Goal: Task Accomplishment & Management: Use online tool/utility

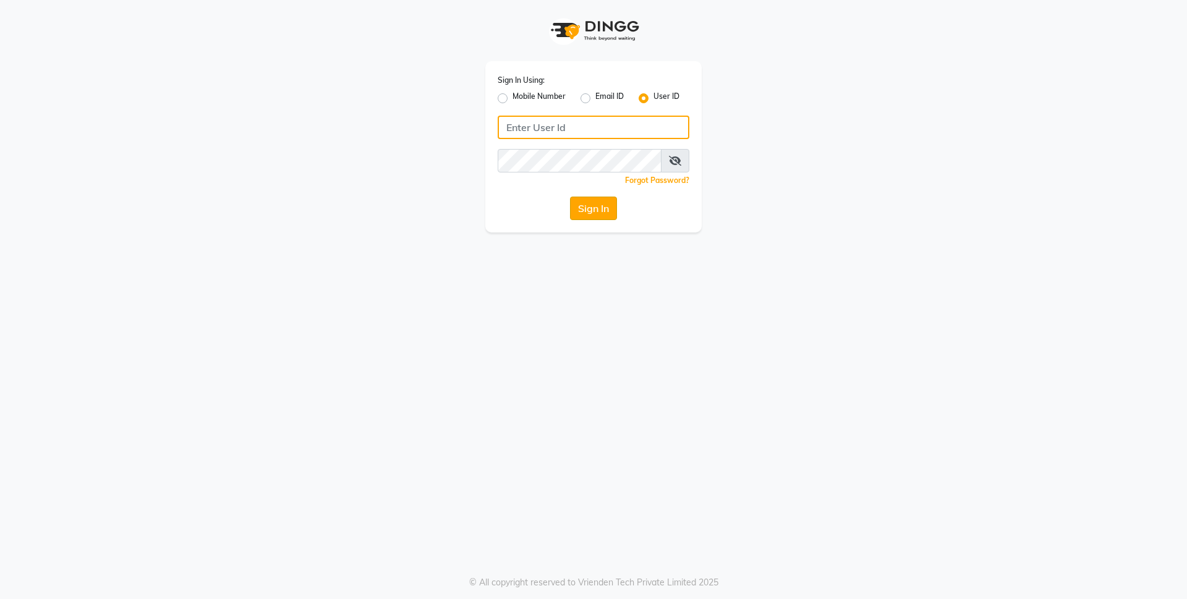
type input "arjunfsalon"
click at [601, 218] on button "Sign In" at bounding box center [593, 208] width 47 height 23
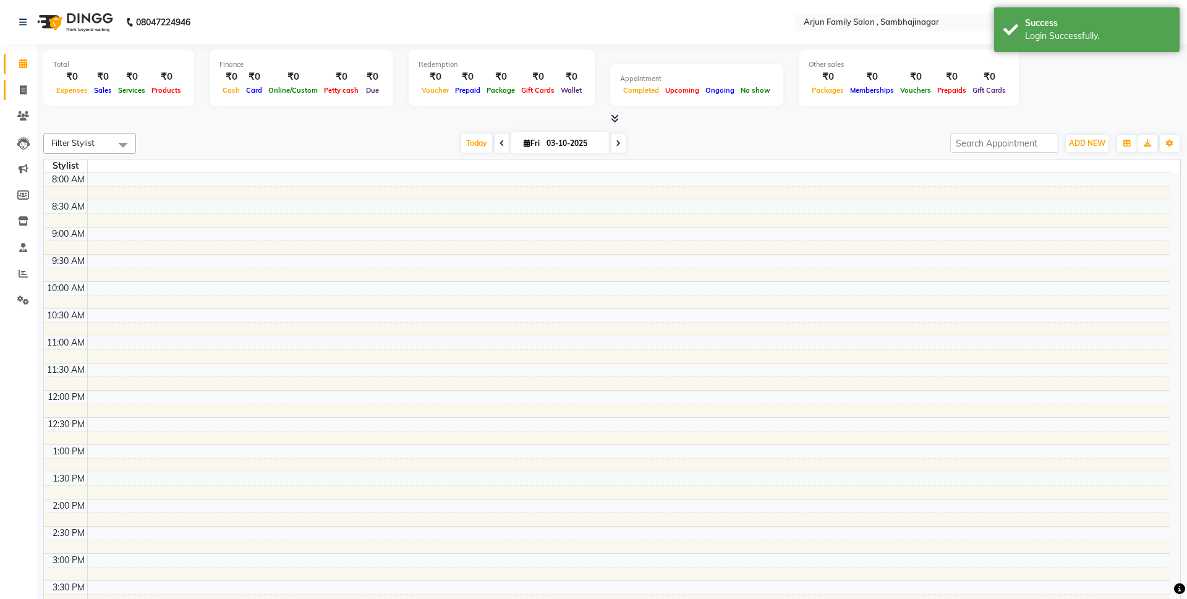
click at [26, 94] on icon at bounding box center [23, 89] width 7 height 9
select select "en"
select select "service"
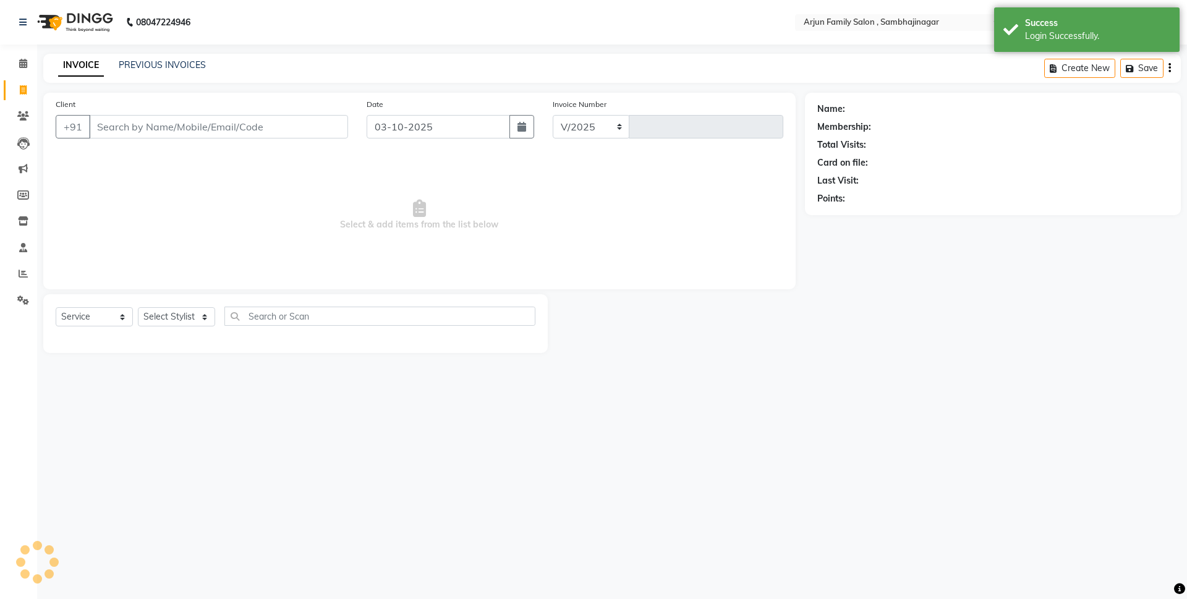
select select "6947"
type input "4488"
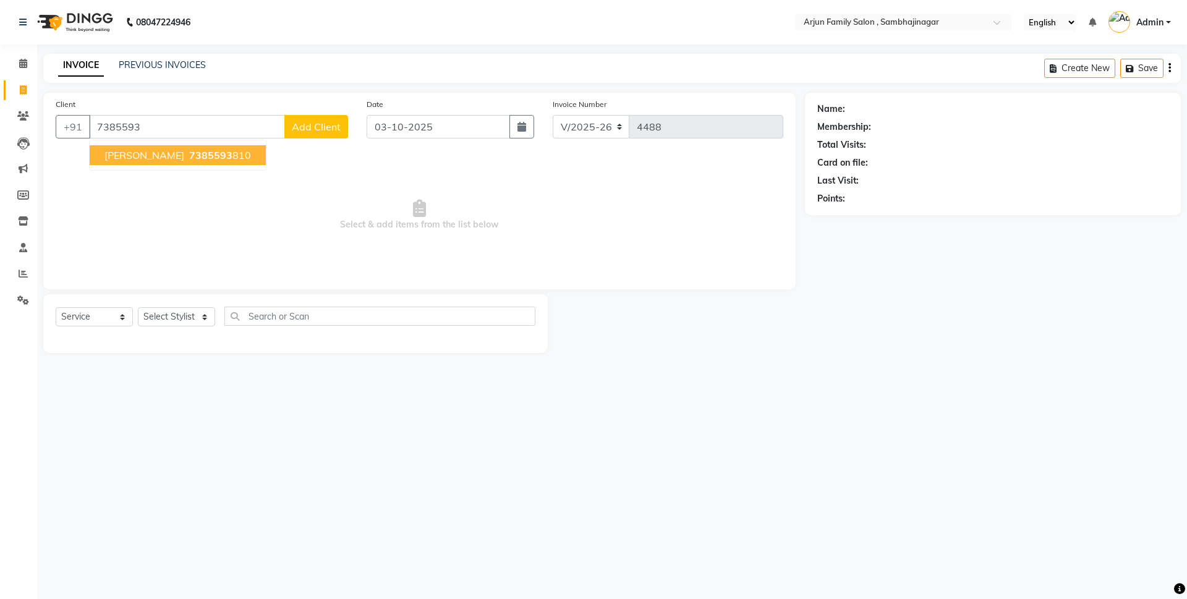
click at [189, 151] on span "7385593" at bounding box center [210, 155] width 43 height 12
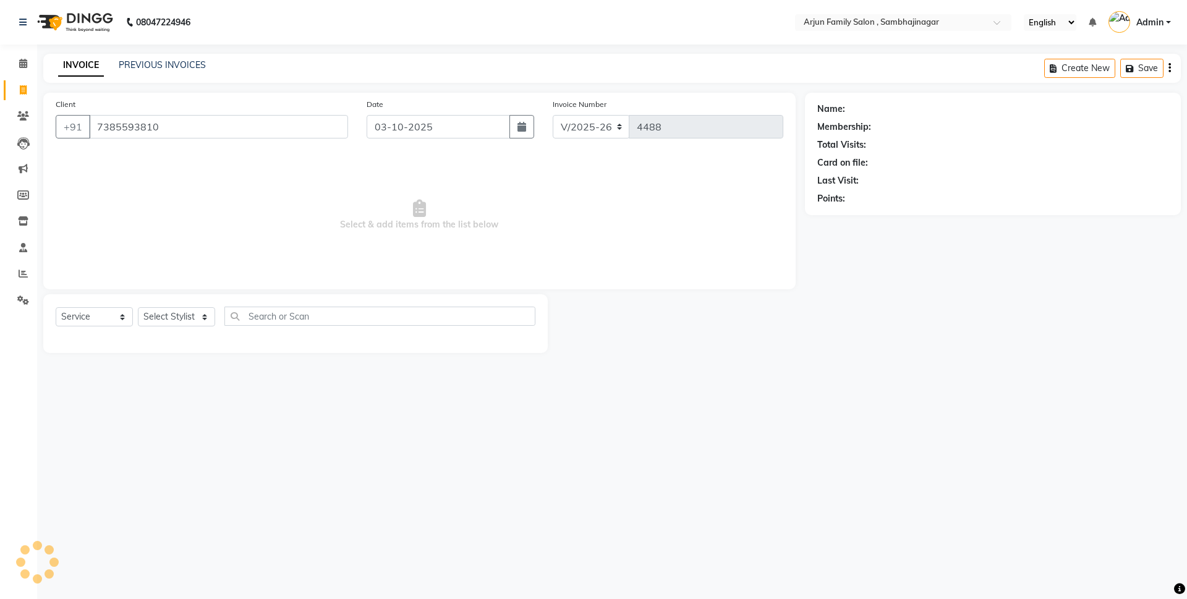
type input "7385593810"
click at [170, 311] on select "Select Stylist arjun [PERSON_NAME] [PERSON_NAME] [PERSON_NAME] [PERSON_NAME]" at bounding box center [176, 316] width 77 height 19
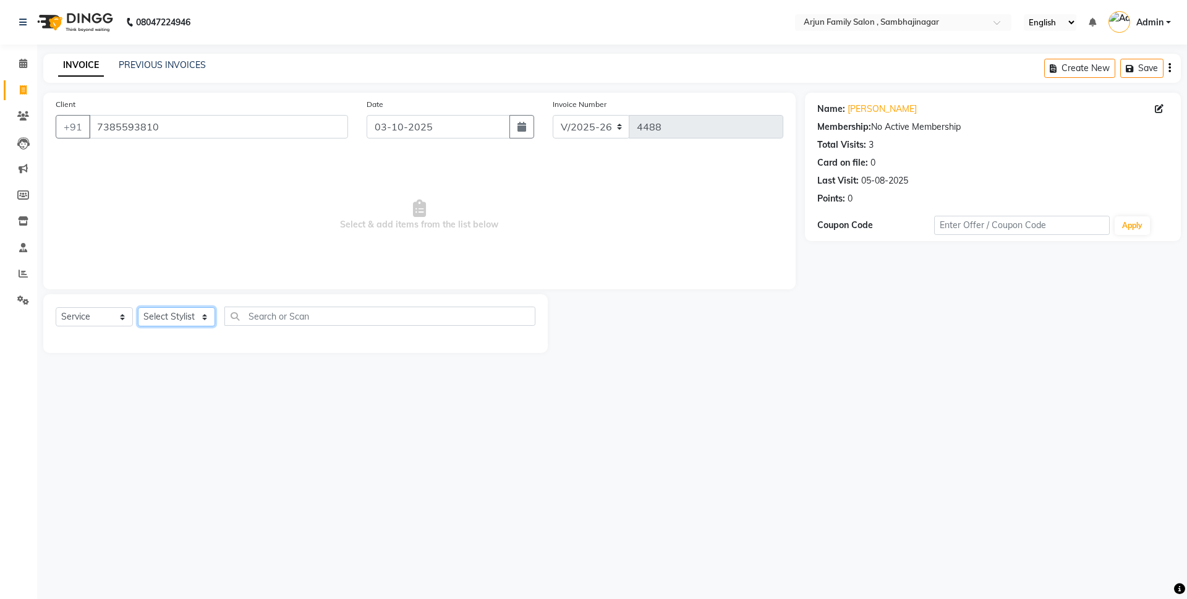
select select "83793"
click at [138, 307] on select "Select Stylist arjun [PERSON_NAME] [PERSON_NAME] [PERSON_NAME] [PERSON_NAME]" at bounding box center [176, 316] width 77 height 19
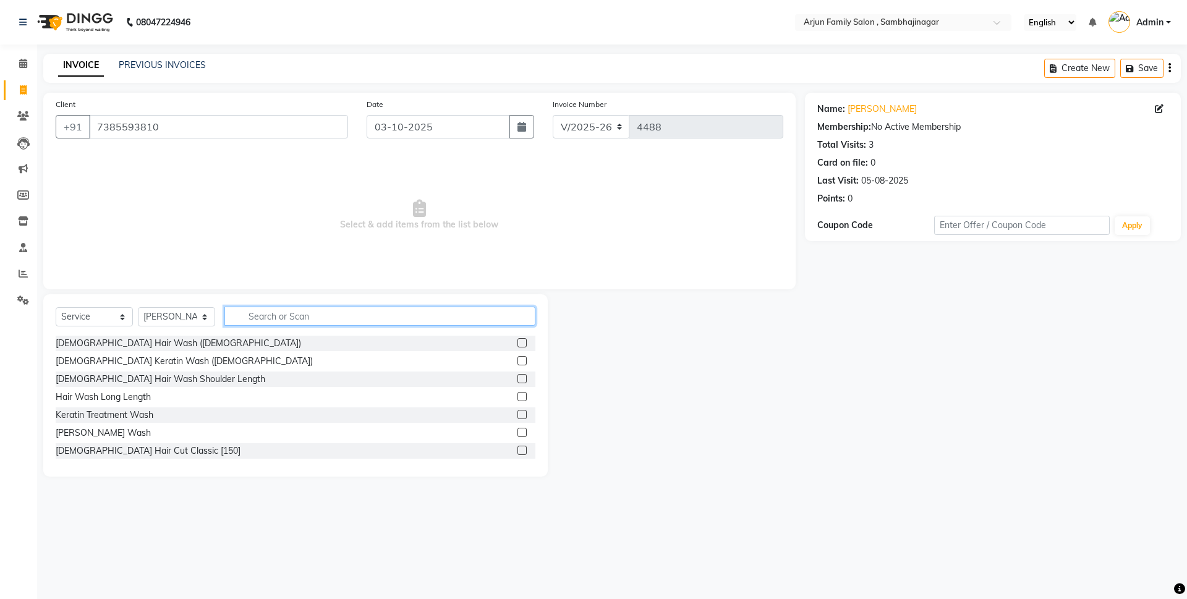
click at [257, 317] on input "text" at bounding box center [379, 316] width 311 height 19
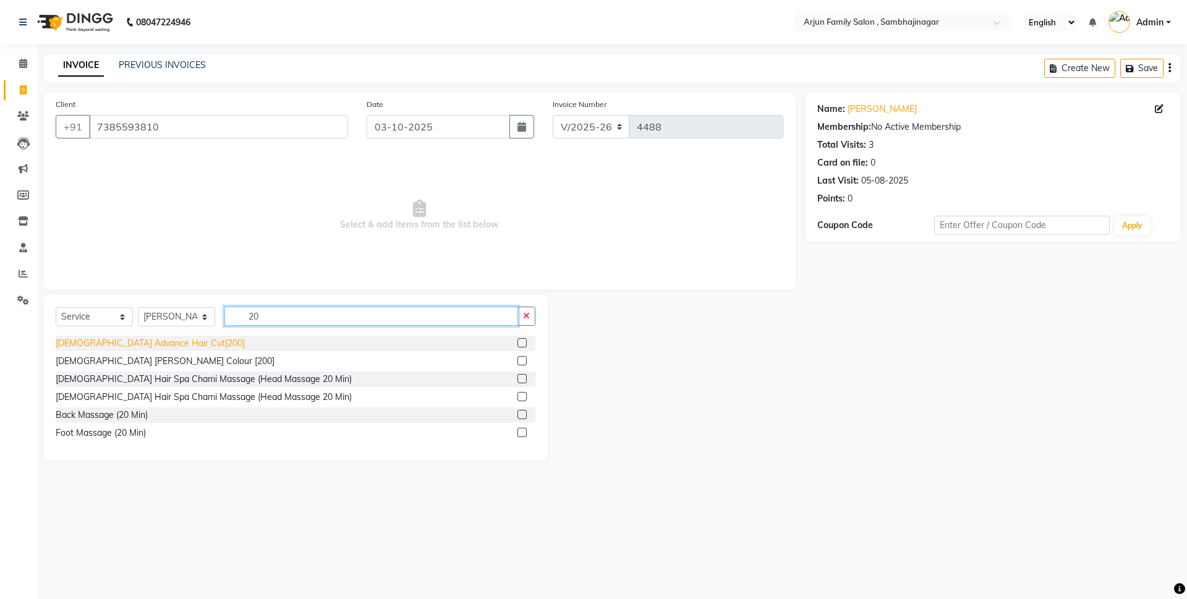
type input "20"
click at [79, 337] on div "[DEMOGRAPHIC_DATA] Advance Hair Cut[200]" at bounding box center [150, 343] width 189 height 13
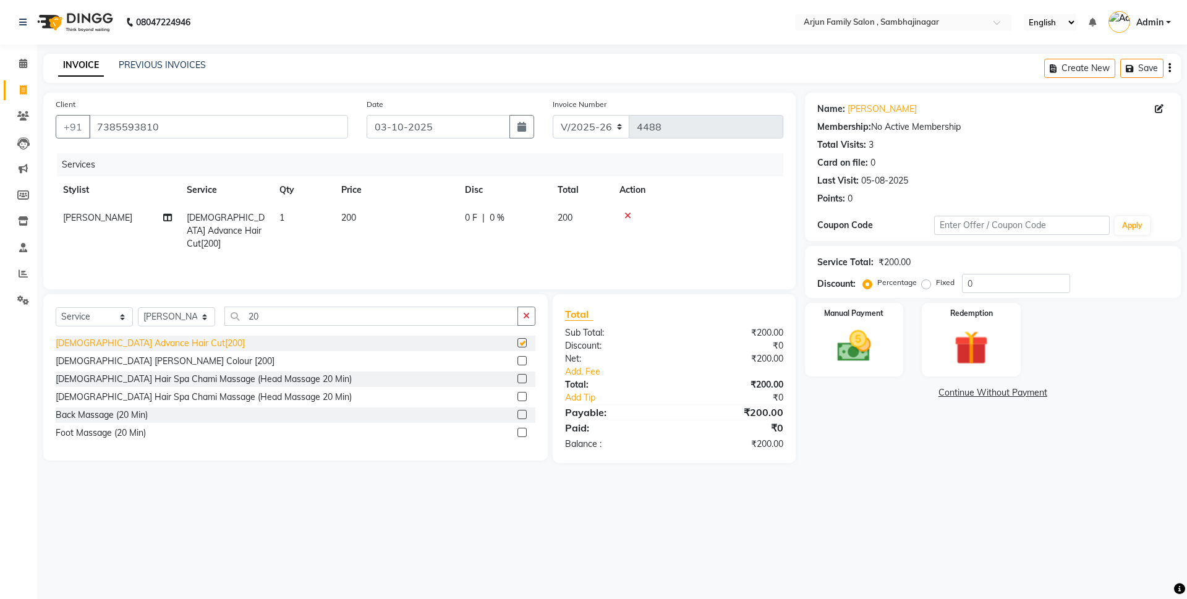
checkbox input "false"
drag, startPoint x: 859, startPoint y: 324, endPoint x: 862, endPoint y: 331, distance: 8.3
click at [862, 331] on div "Manual Payment" at bounding box center [853, 340] width 103 height 76
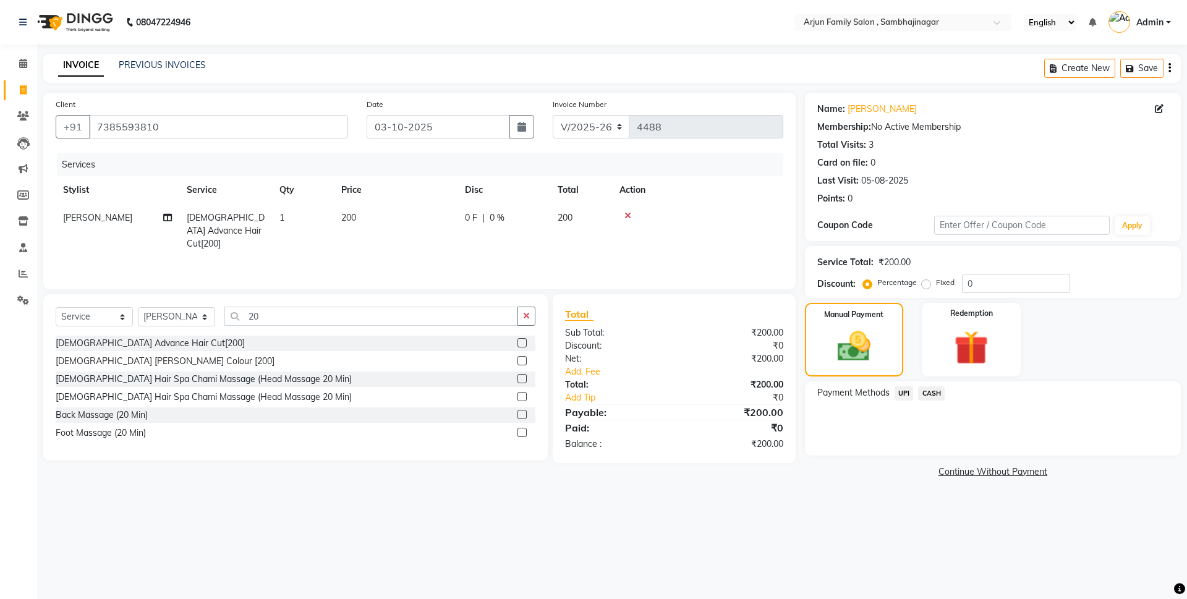
click at [923, 392] on span "CASH" at bounding box center [931, 393] width 27 height 14
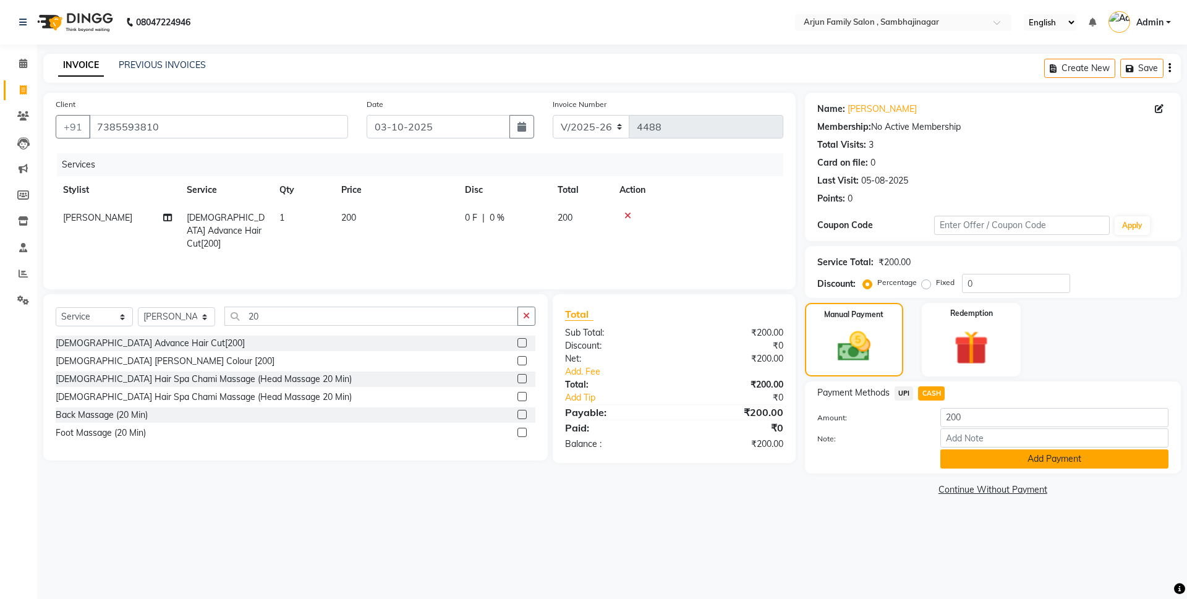
click at [952, 458] on button "Add Payment" at bounding box center [1054, 458] width 228 height 19
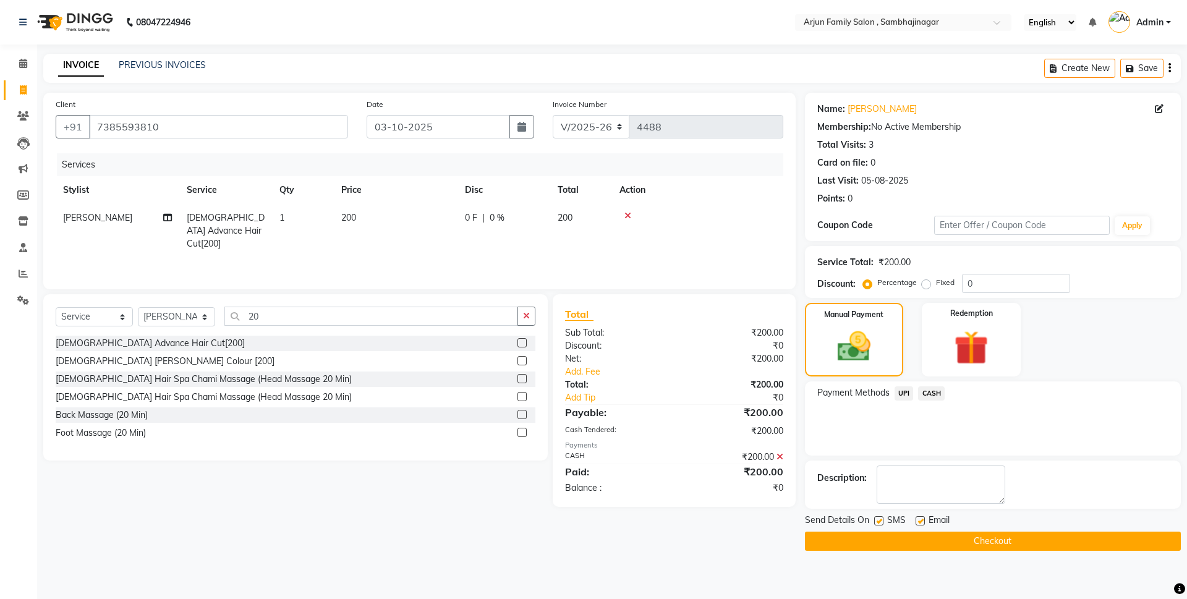
click at [967, 536] on button "Checkout" at bounding box center [993, 541] width 376 height 19
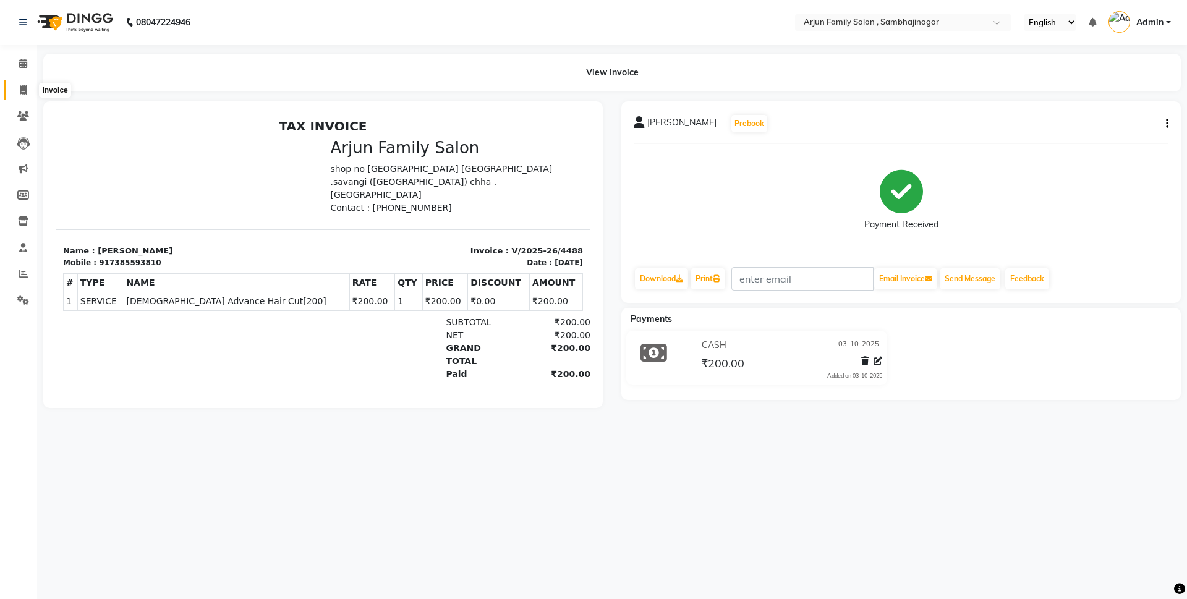
click at [23, 91] on icon at bounding box center [23, 89] width 7 height 9
select select "6947"
select select "service"
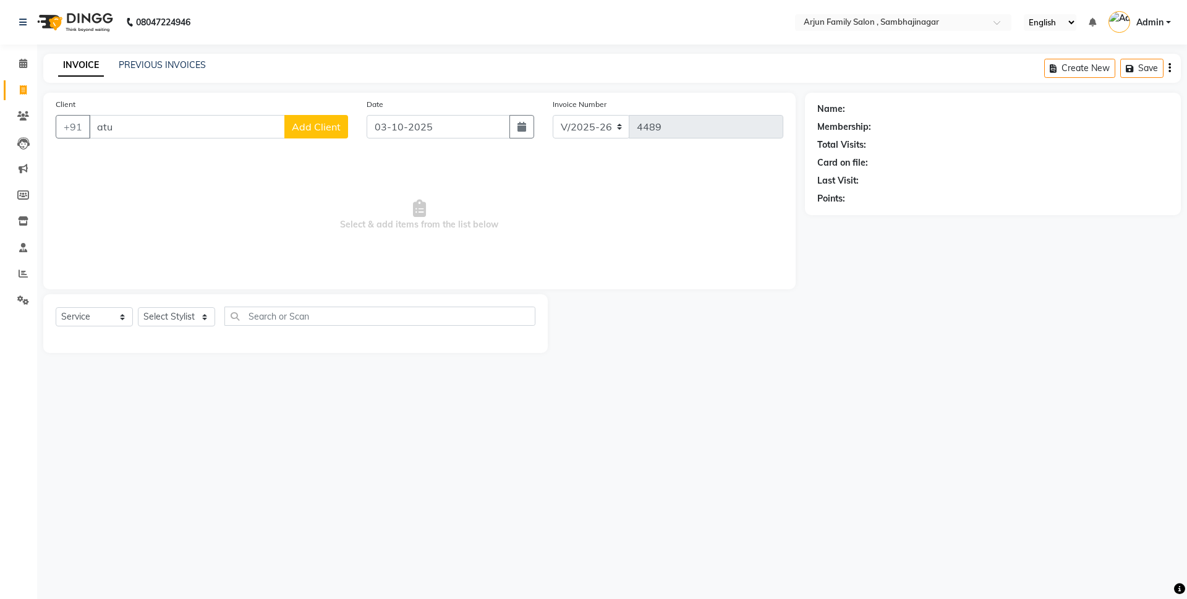
type input "atul"
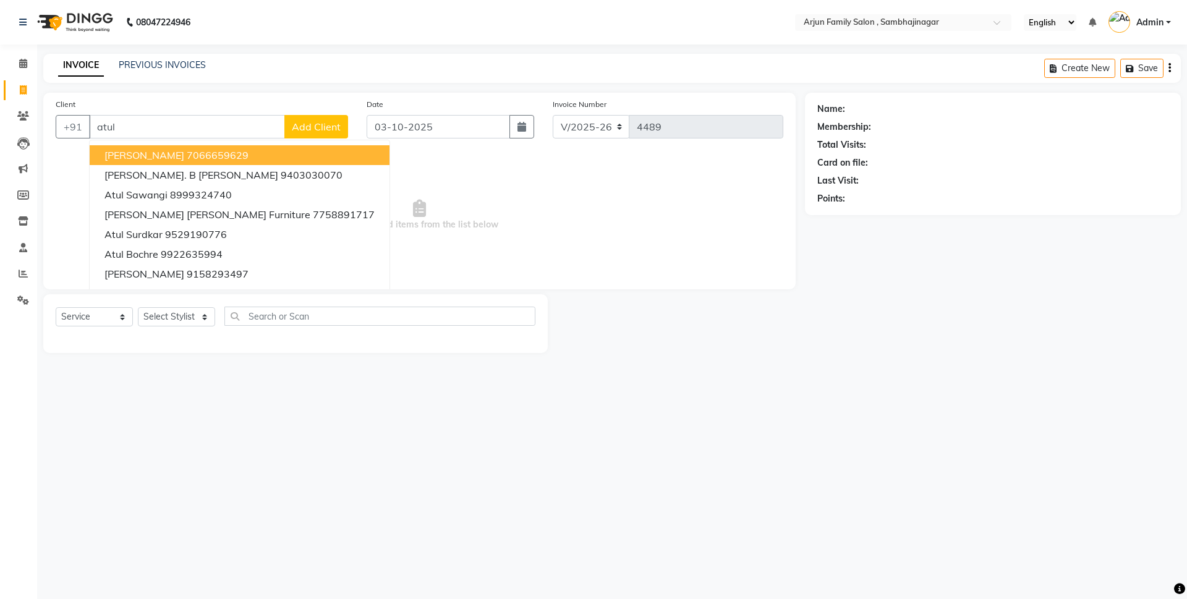
drag, startPoint x: 96, startPoint y: 128, endPoint x: 420, endPoint y: 162, distance: 325.7
click at [420, 162] on div "Client +91 atul [PERSON_NAME] 7066659629 [PERSON_NAME]. B [PERSON_NAME] 9403030…" at bounding box center [419, 191] width 752 height 197
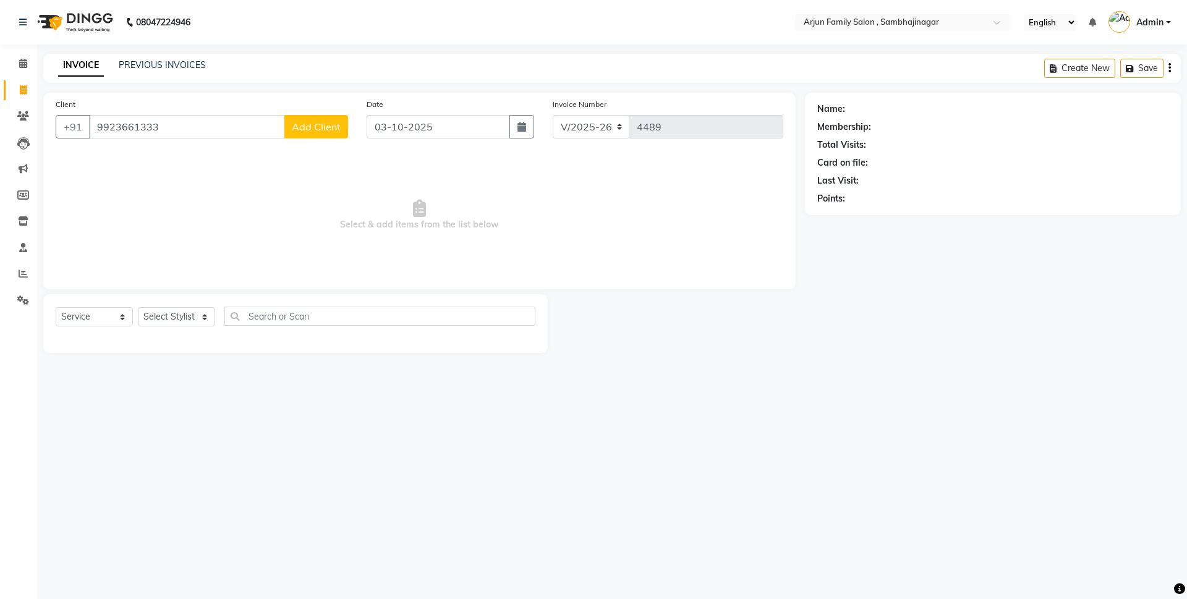
type input "9923661333"
click at [331, 126] on span "Add Client" at bounding box center [316, 127] width 49 height 12
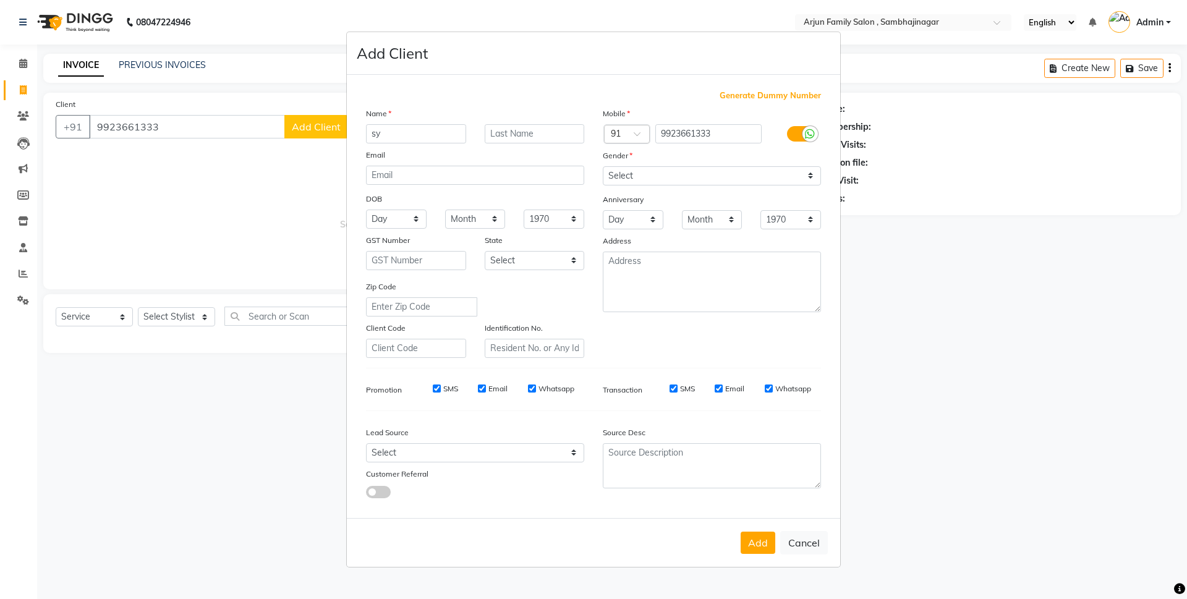
type input "s"
type input "shyleh vevare"
drag, startPoint x: 707, startPoint y: 169, endPoint x: 711, endPoint y: 179, distance: 10.2
click at [707, 169] on select "Select [DEMOGRAPHIC_DATA] [DEMOGRAPHIC_DATA] Other Prefer Not To Say" at bounding box center [712, 175] width 218 height 19
select select "[DEMOGRAPHIC_DATA]"
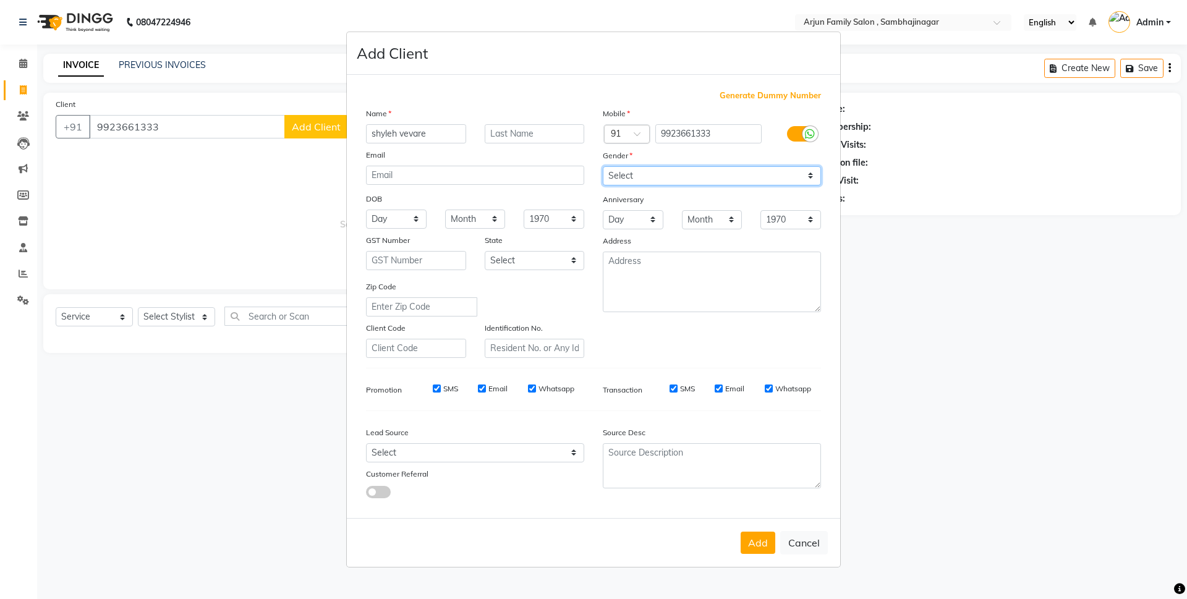
click at [603, 166] on select "Select [DEMOGRAPHIC_DATA] [DEMOGRAPHIC_DATA] Other Prefer Not To Say" at bounding box center [712, 175] width 218 height 19
click at [753, 558] on div "Add Cancel" at bounding box center [593, 542] width 493 height 49
drag, startPoint x: 750, startPoint y: 549, endPoint x: 392, endPoint y: 507, distance: 360.3
click at [750, 549] on button "Add" at bounding box center [757, 543] width 35 height 22
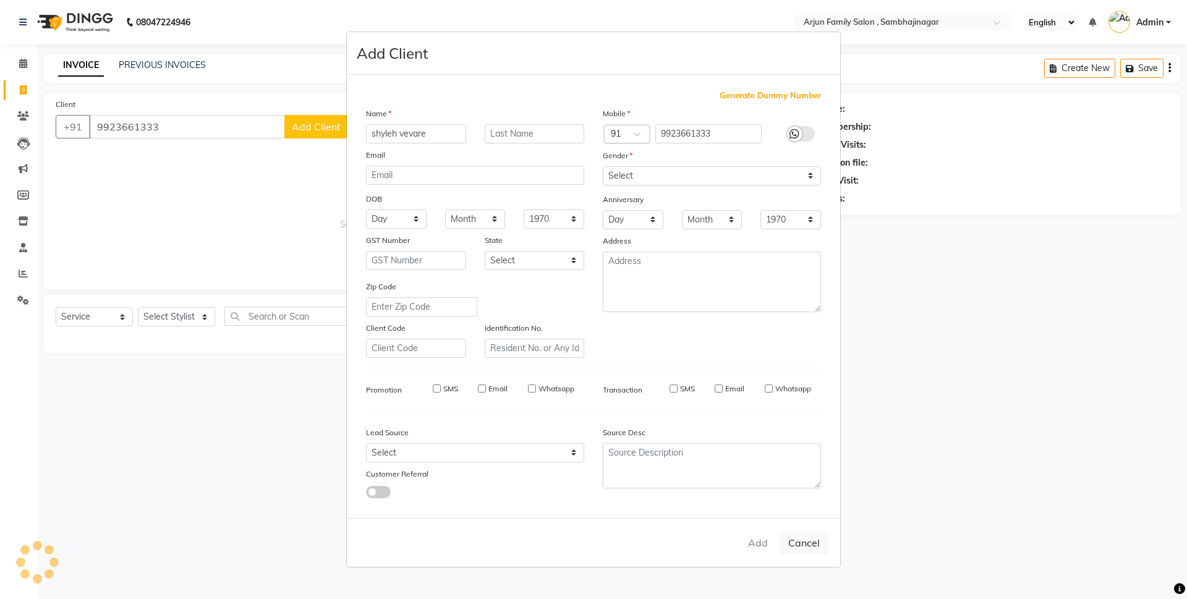
select select
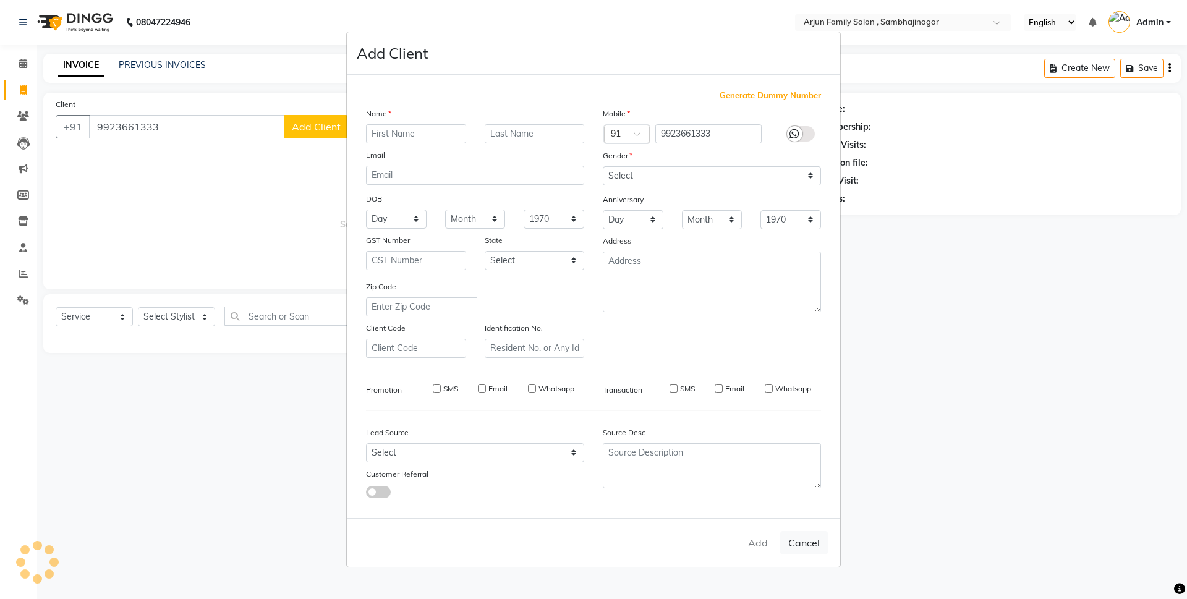
select select
checkbox input "false"
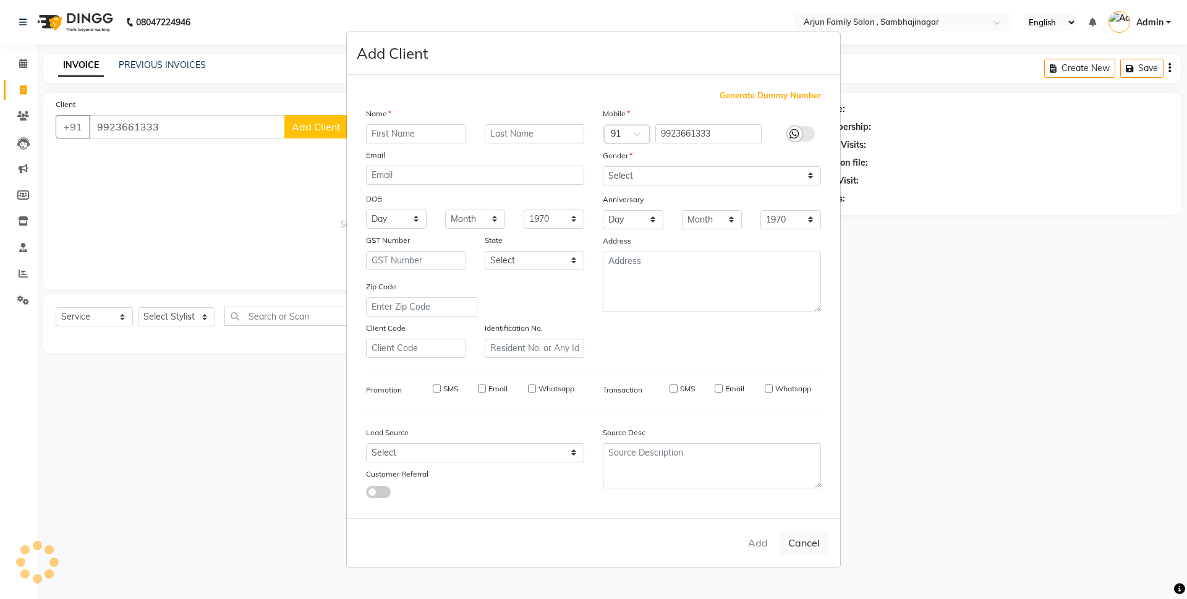
checkbox input "false"
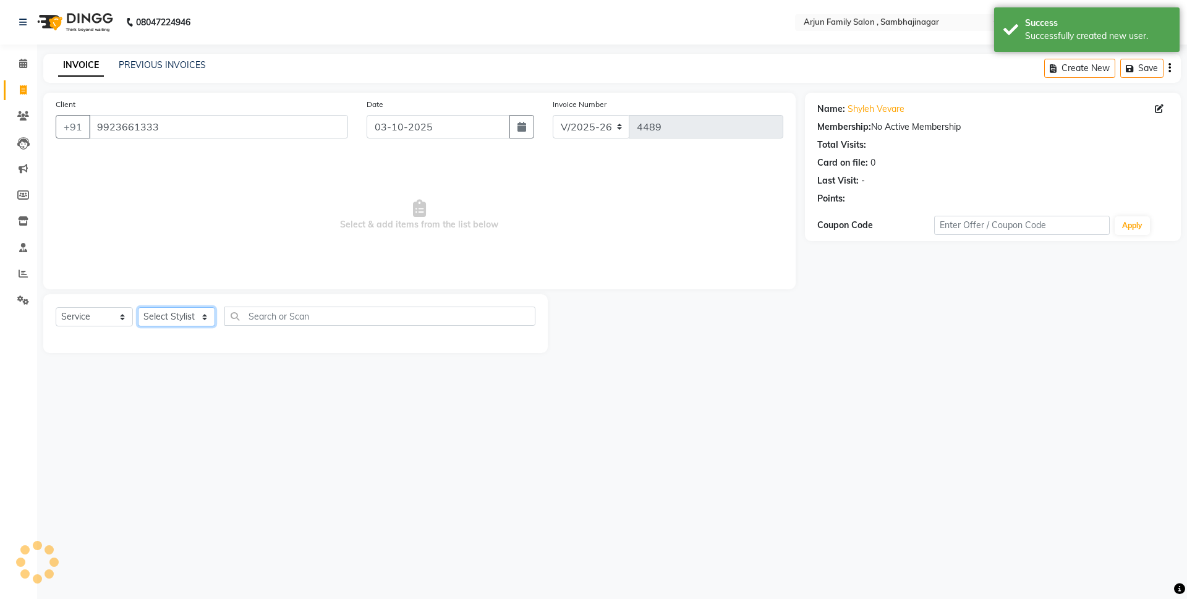
click at [197, 308] on select "Select Stylist arjun [PERSON_NAME] [PERSON_NAME] [PERSON_NAME] [PERSON_NAME]" at bounding box center [176, 316] width 77 height 19
select select "54803"
click at [138, 307] on select "Select Stylist arjun [PERSON_NAME] [PERSON_NAME] [PERSON_NAME] [PERSON_NAME]" at bounding box center [176, 316] width 77 height 19
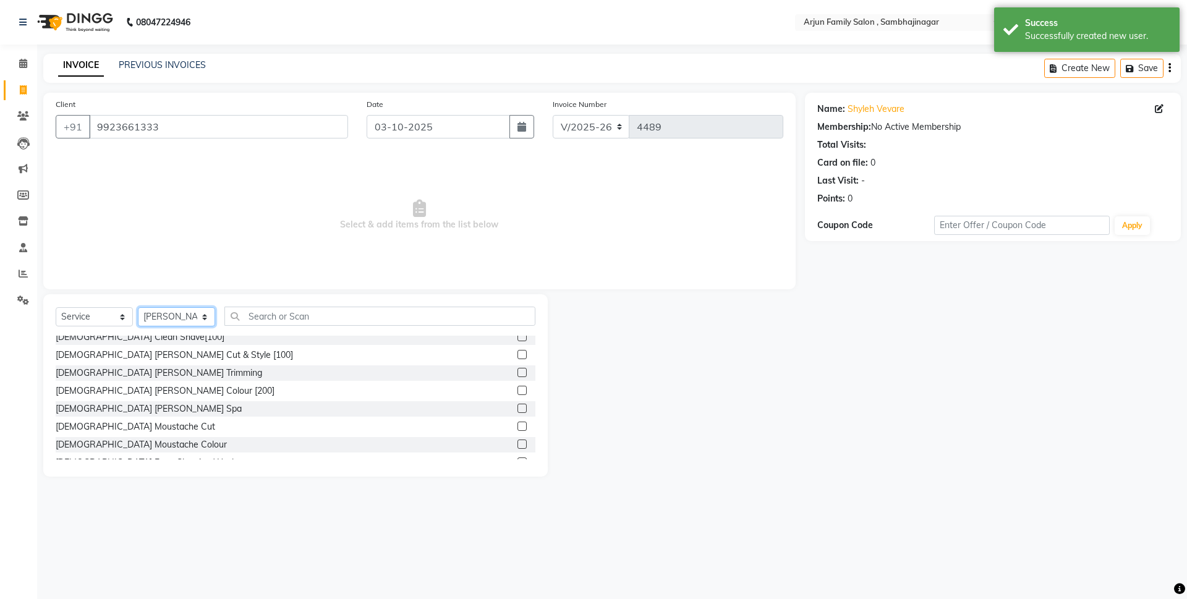
scroll to position [124, 0]
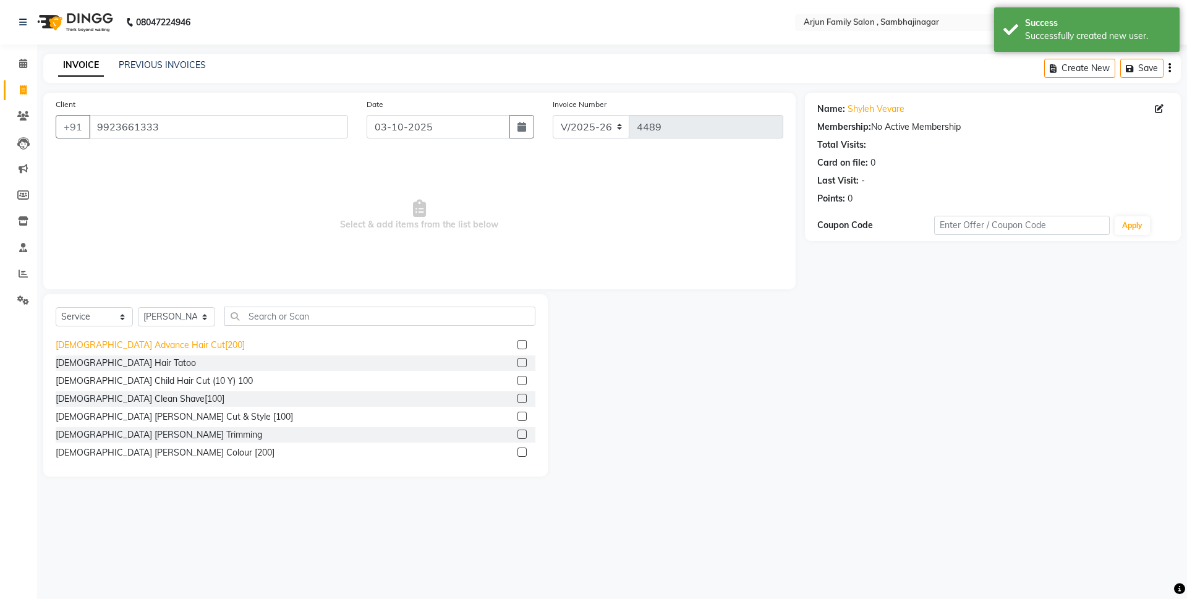
click at [158, 342] on div "[DEMOGRAPHIC_DATA] Advance Hair Cut[200]" at bounding box center [150, 345] width 189 height 13
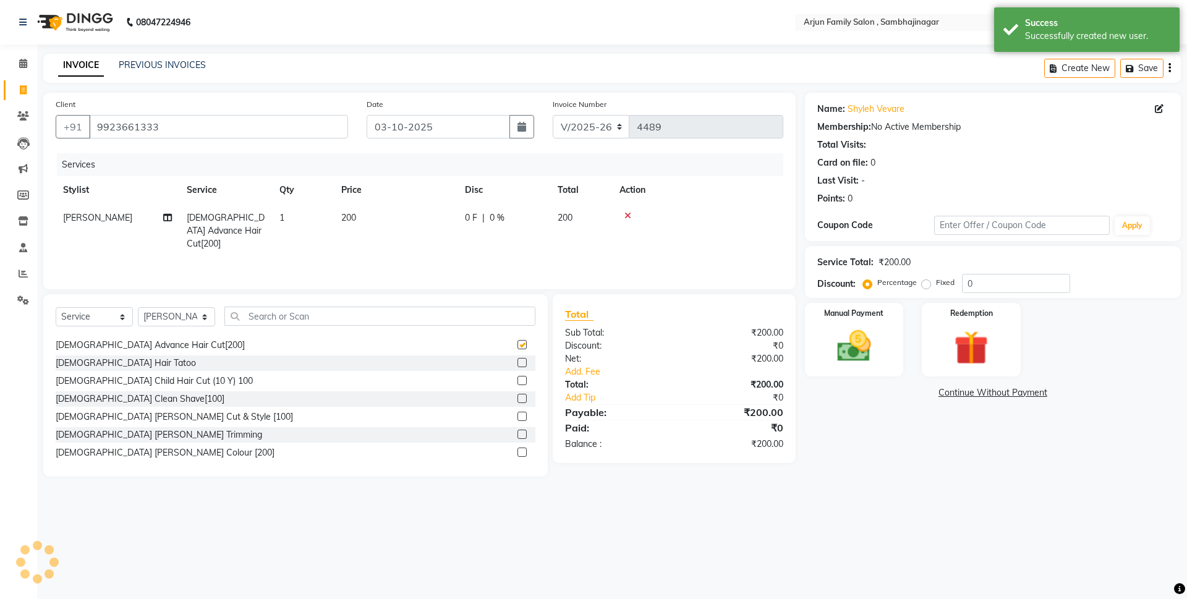
checkbox input "false"
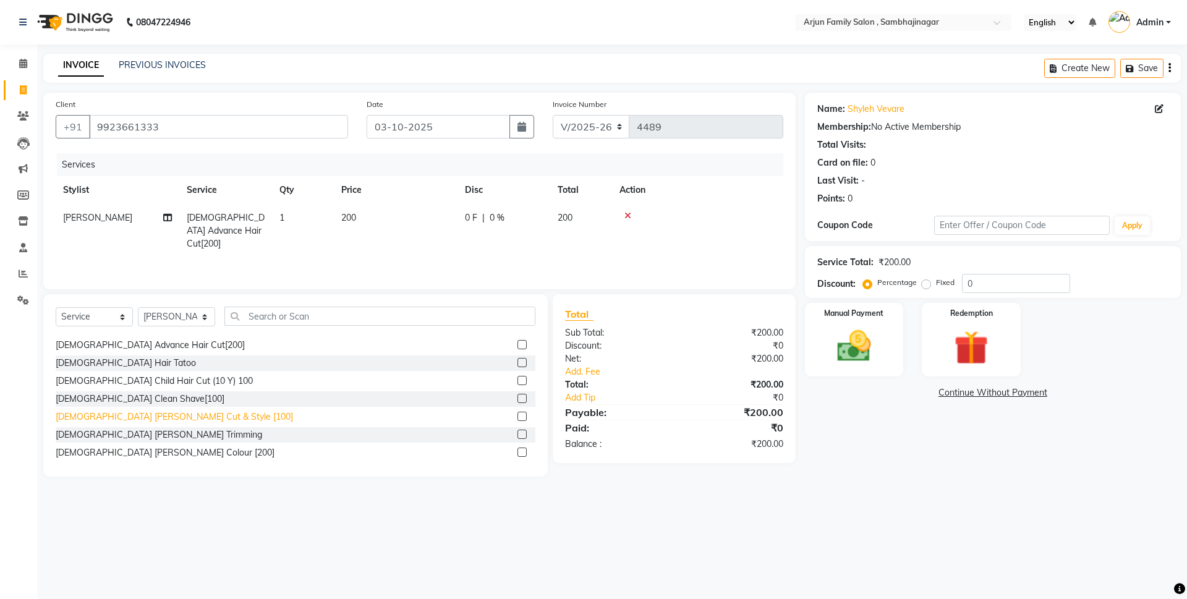
click at [163, 417] on div "[DEMOGRAPHIC_DATA] [PERSON_NAME] Cut & Style [100]" at bounding box center [174, 416] width 237 height 13
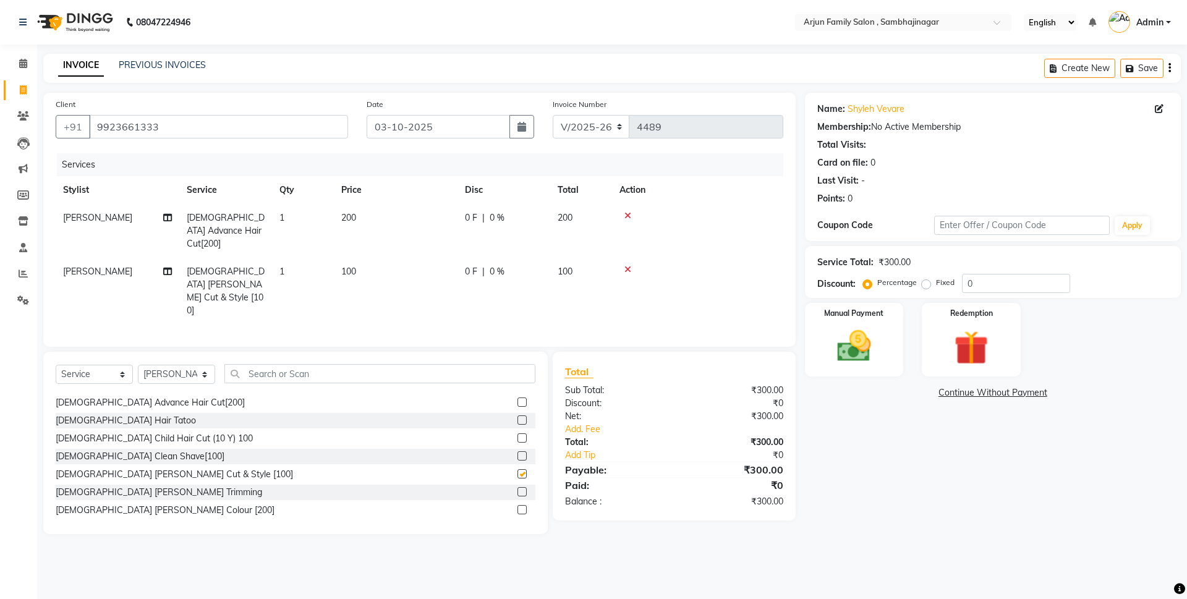
checkbox input "false"
drag, startPoint x: 826, startPoint y: 324, endPoint x: 889, endPoint y: 380, distance: 84.1
click at [826, 324] on div "Manual Payment" at bounding box center [854, 340] width 99 height 74
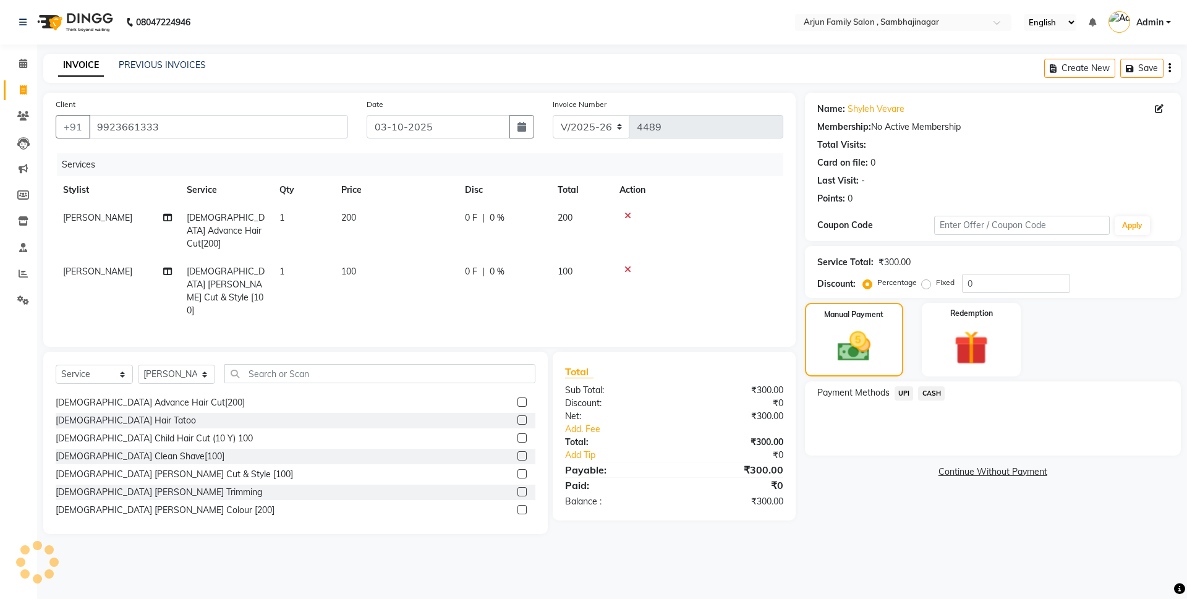
click at [909, 391] on span "UPI" at bounding box center [903, 393] width 19 height 14
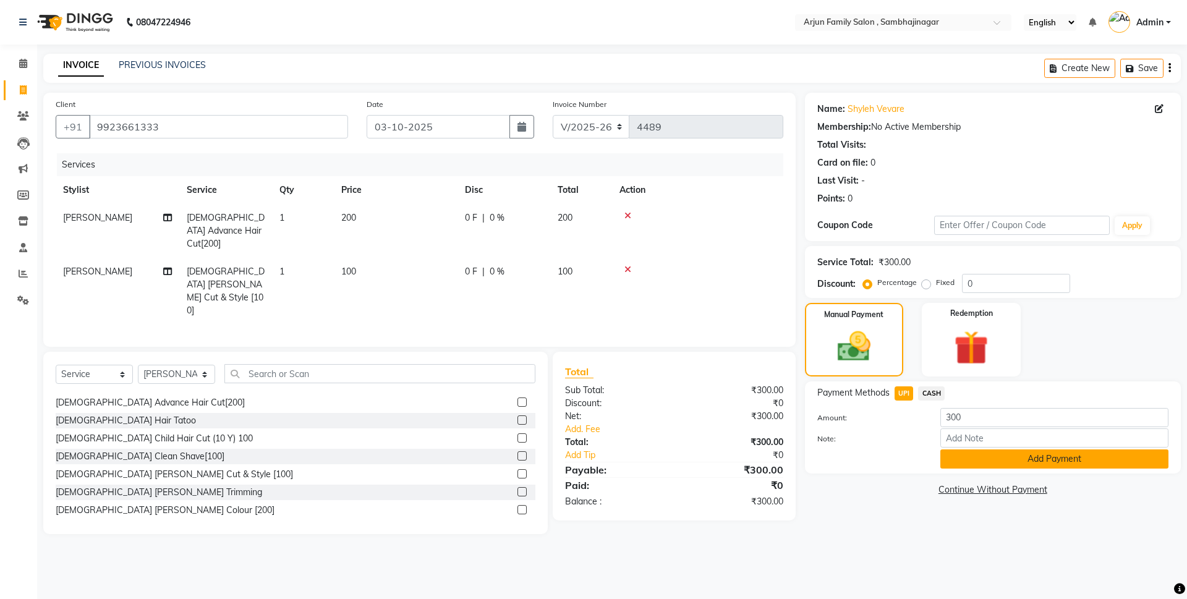
click at [983, 464] on button "Add Payment" at bounding box center [1054, 458] width 228 height 19
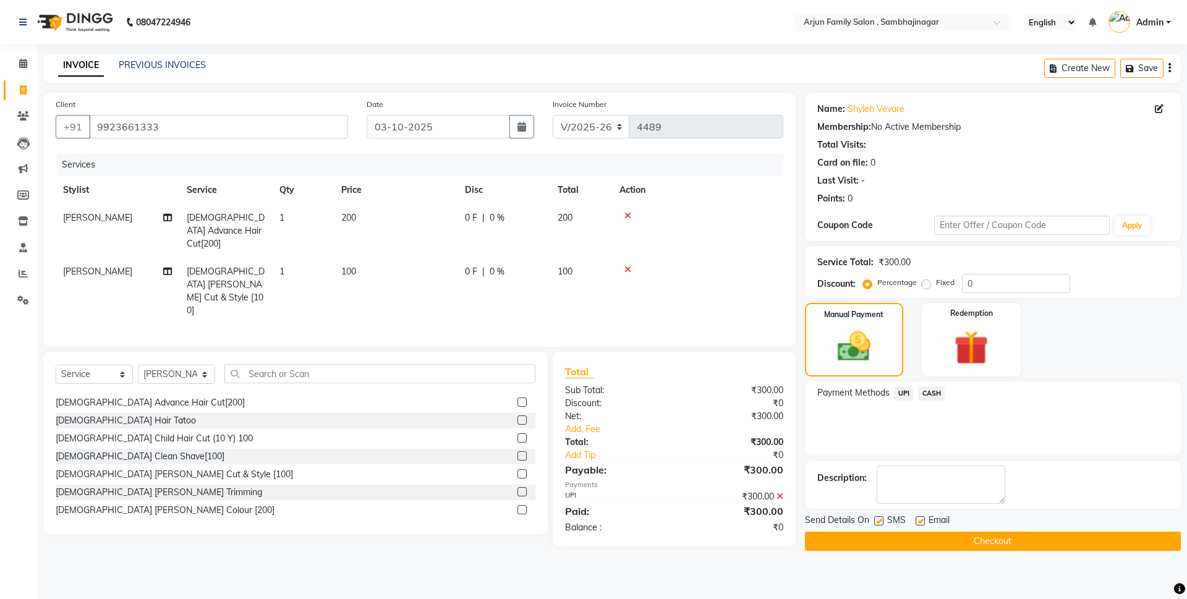
click at [1030, 546] on main "INVOICE PREVIOUS INVOICES Create New Save Client [PHONE_NUMBER] Date [DATE] Inv…" at bounding box center [612, 311] width 1150 height 515
click at [1031, 545] on button "Checkout" at bounding box center [993, 541] width 376 height 19
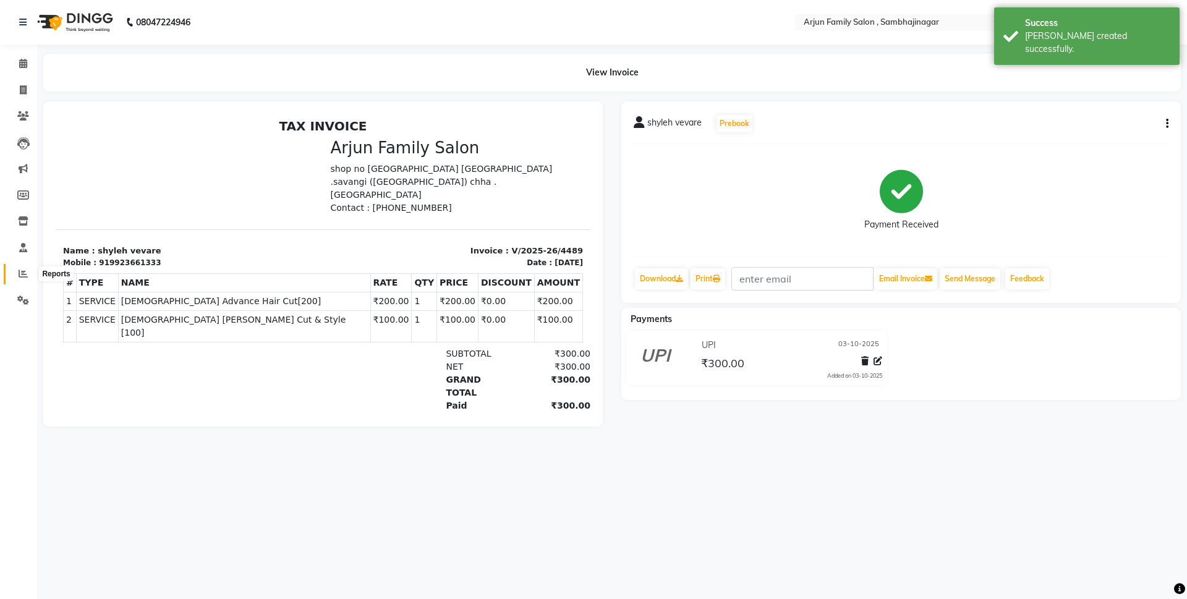
click at [17, 273] on span at bounding box center [23, 274] width 22 height 14
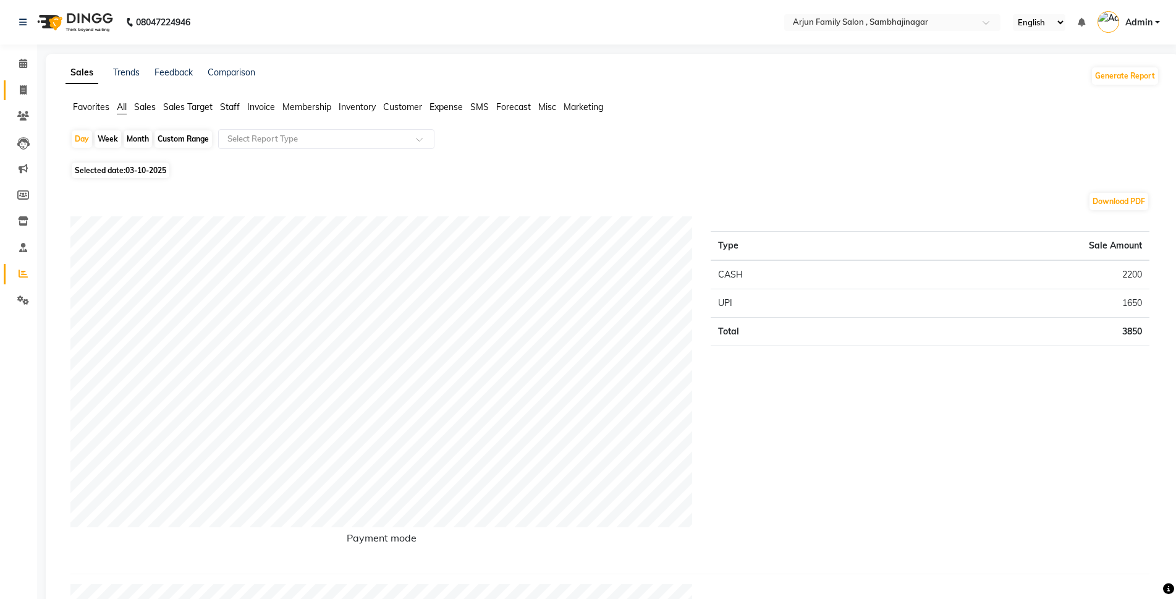
click at [28, 81] on link "Invoice" at bounding box center [19, 90] width 30 height 20
select select "service"
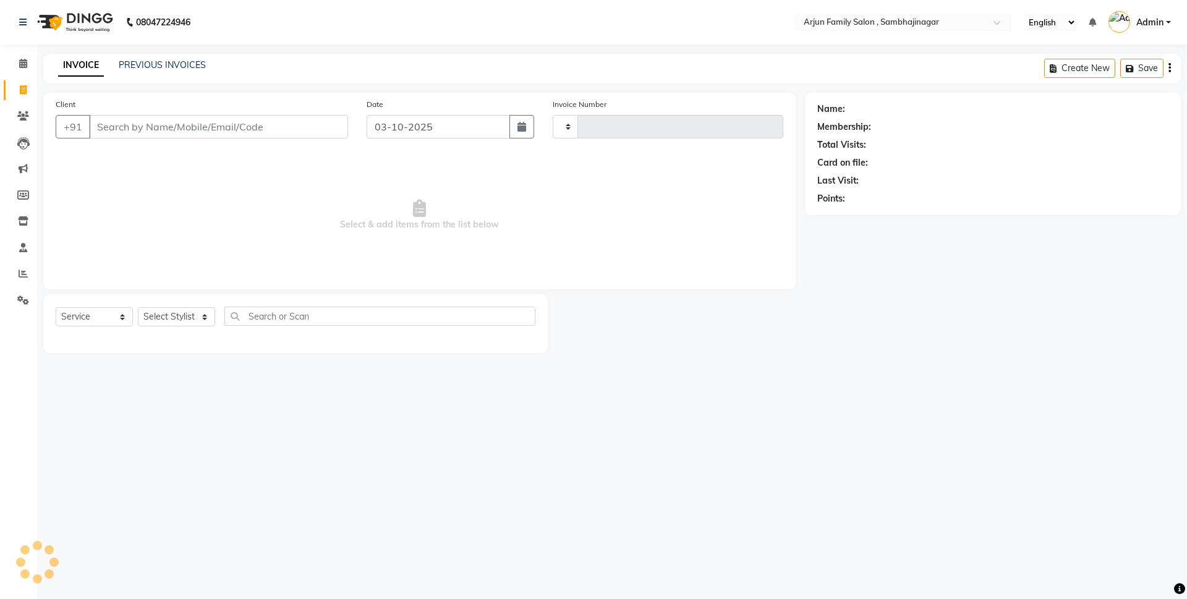
type input "4490"
select select "6947"
